Goal: Task Accomplishment & Management: Manage account settings

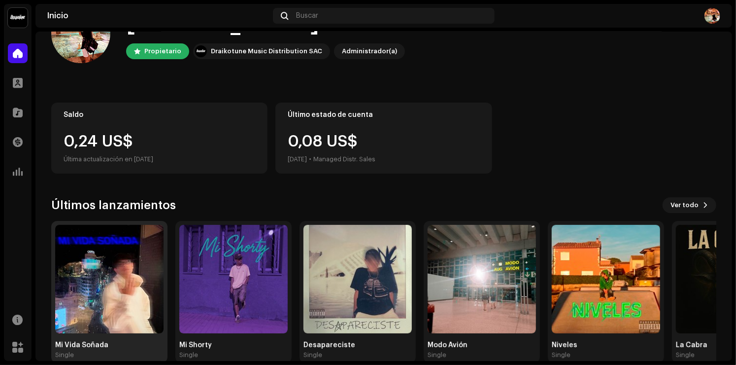
scroll to position [49, 0]
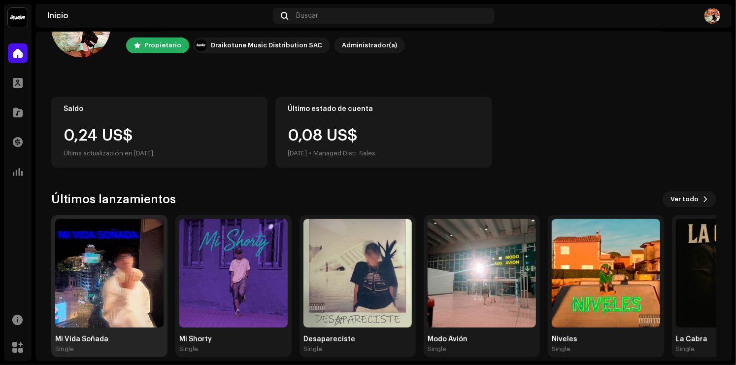
click at [106, 271] on img at bounding box center [109, 273] width 108 height 108
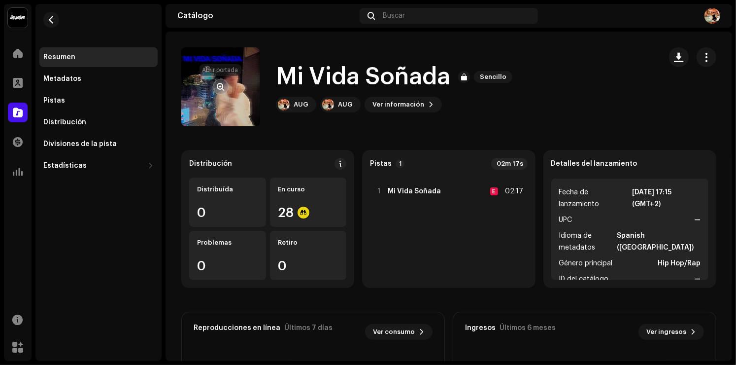
click at [222, 86] on span "button" at bounding box center [220, 87] width 7 height 8
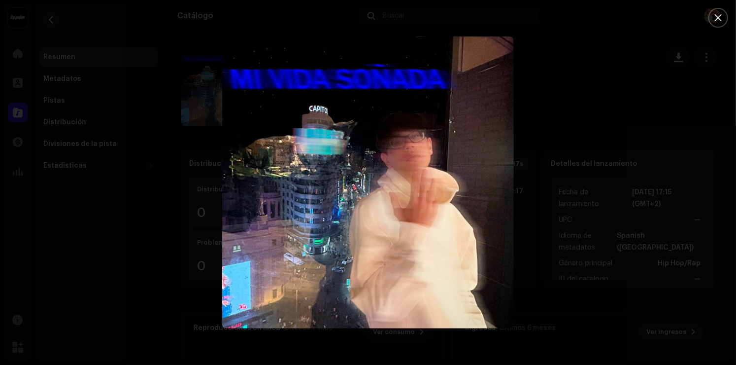
click at [196, 99] on div at bounding box center [368, 182] width 736 height 365
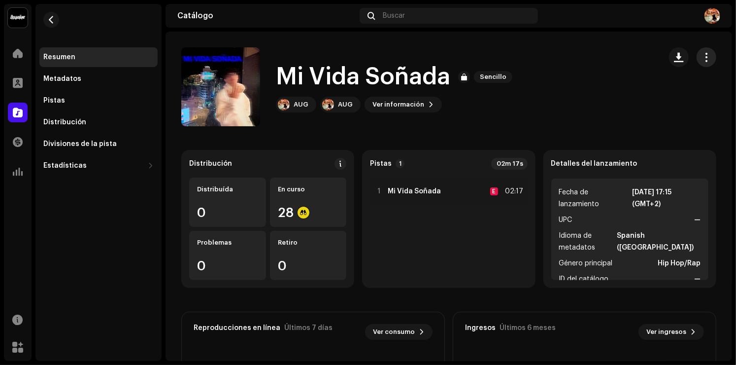
click at [706, 59] on button "button" at bounding box center [707, 57] width 20 height 20
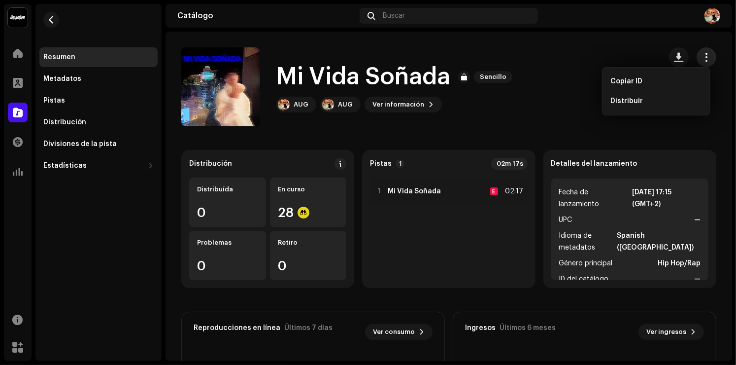
click at [706, 53] on button "button" at bounding box center [707, 57] width 20 height 20
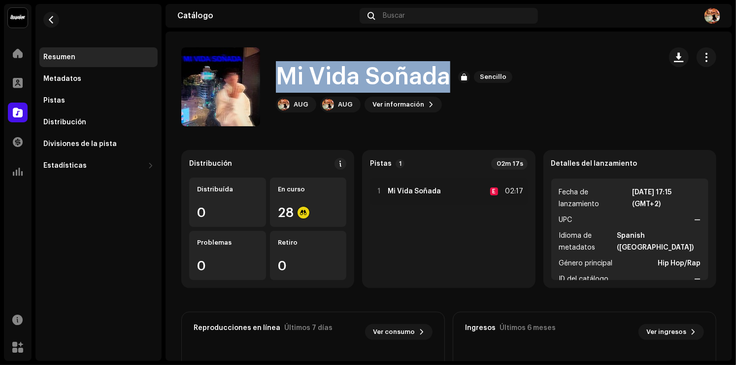
drag, startPoint x: 454, startPoint y: 77, endPoint x: 269, endPoint y: 81, distance: 185.4
click at [269, 81] on div "Mi Vida Soñada Sencillo AUG AUG Ver información" at bounding box center [417, 86] width 472 height 79
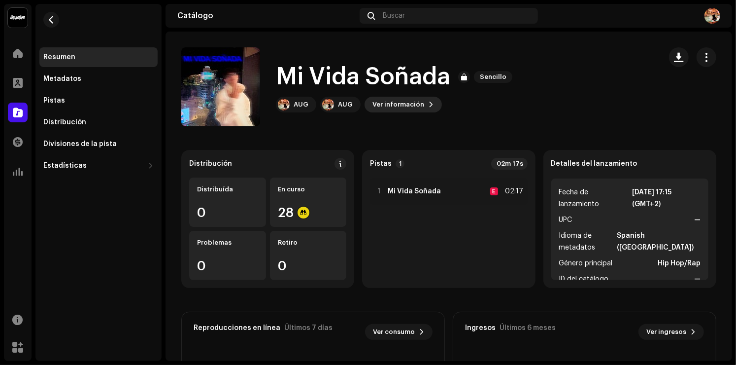
click at [403, 105] on span "Ver información" at bounding box center [399, 105] width 52 height 20
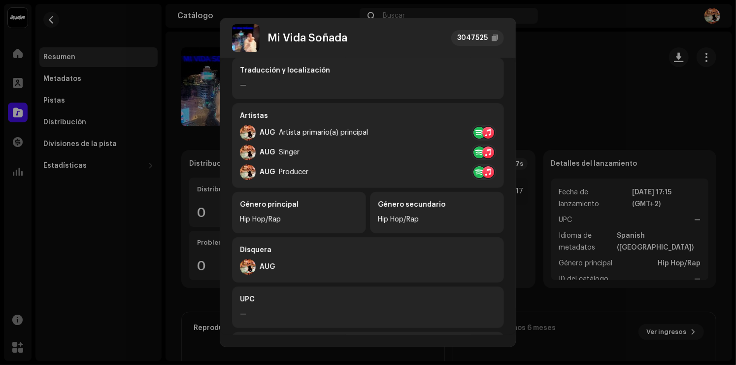
scroll to position [221, 0]
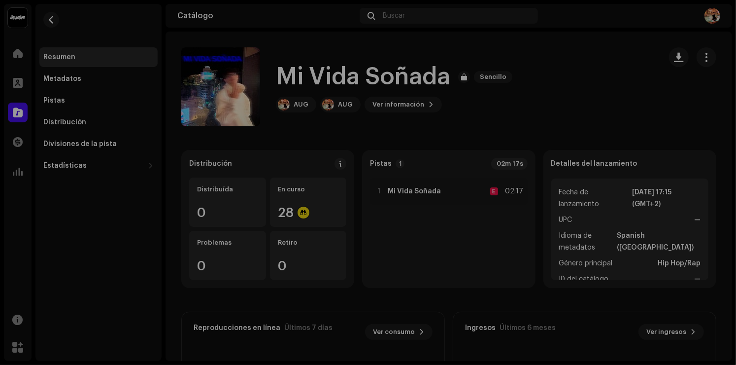
click at [545, 88] on div "Mi Vida Soñada 3047525 Metadatos Distribución Idioma de metadatos Spanish ([GEO…" at bounding box center [368, 182] width 736 height 365
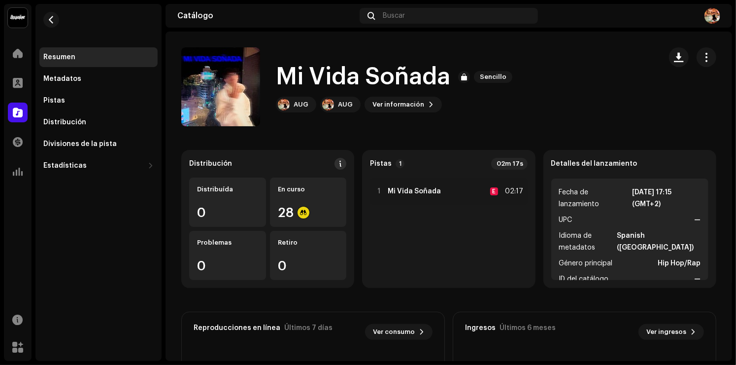
click at [342, 165] on button at bounding box center [341, 164] width 12 height 12
click at [597, 83] on div "Directrices de la PSD sobre el plazo de transmisión Solemos transmitir sus lanz…" at bounding box center [368, 182] width 736 height 365
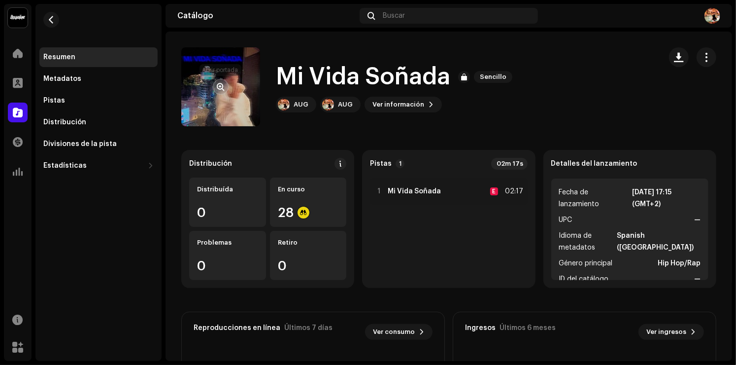
click at [218, 81] on button "button" at bounding box center [221, 87] width 16 height 16
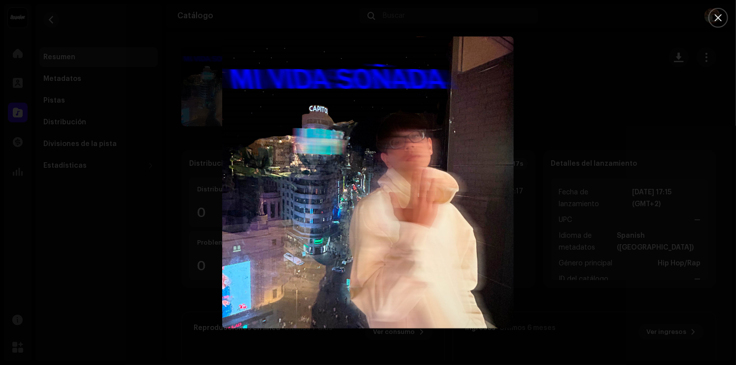
click at [581, 108] on div at bounding box center [368, 182] width 736 height 365
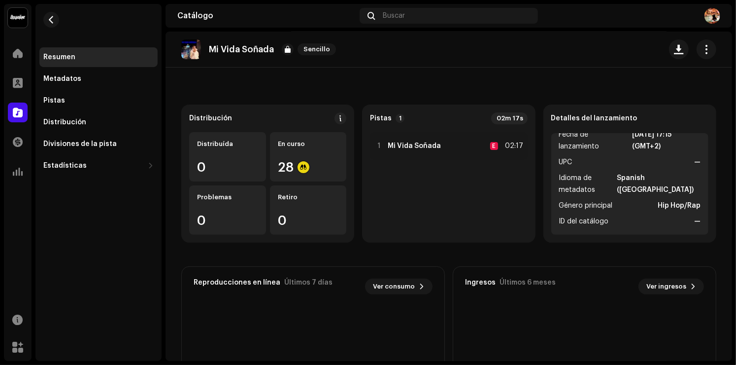
scroll to position [0, 0]
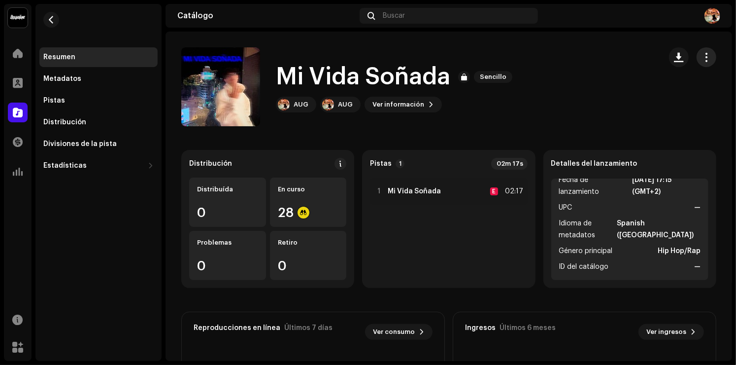
click at [703, 53] on span "button" at bounding box center [706, 57] width 9 height 8
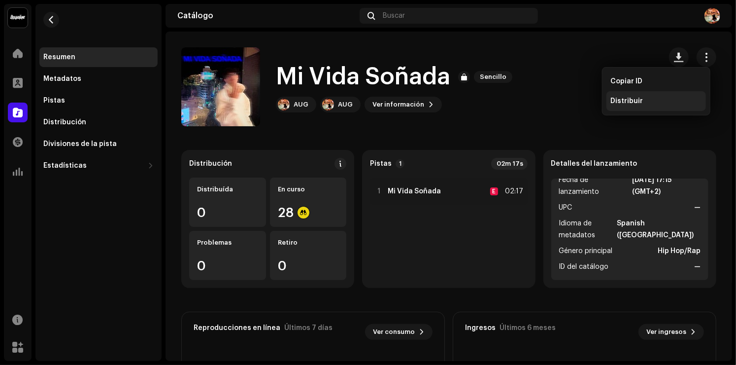
click at [671, 99] on div "Distribuir" at bounding box center [657, 101] width 92 height 8
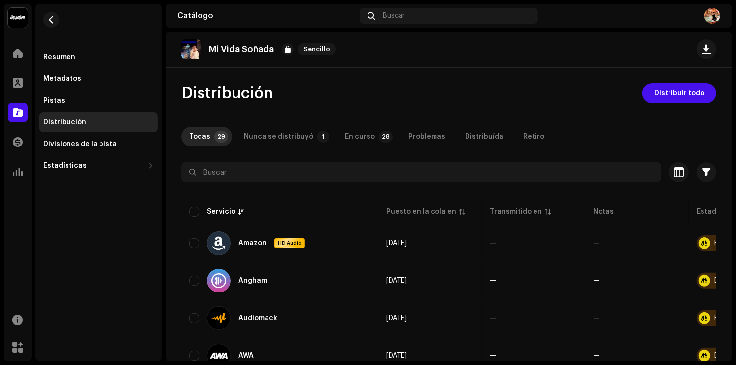
click at [356, 134] on div "En curso" at bounding box center [360, 137] width 30 height 20
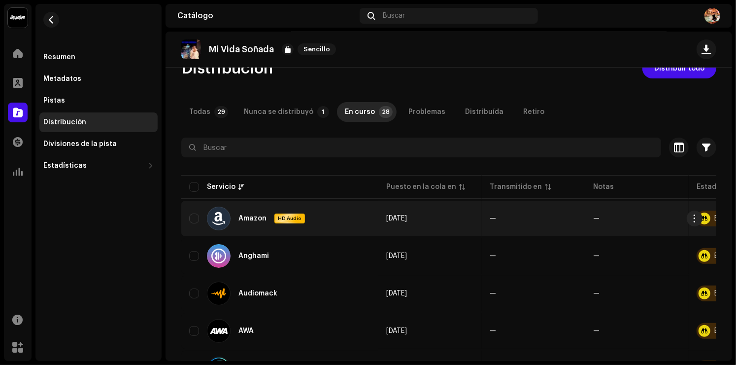
scroll to position [49, 0]
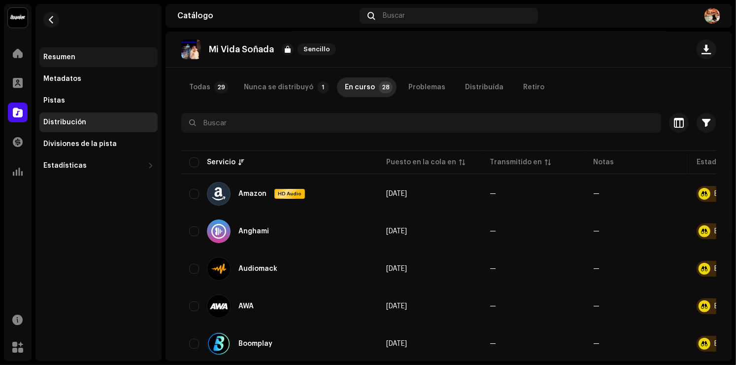
click at [79, 58] on div "Resumen" at bounding box center [98, 57] width 110 height 8
